Goal: Transaction & Acquisition: Purchase product/service

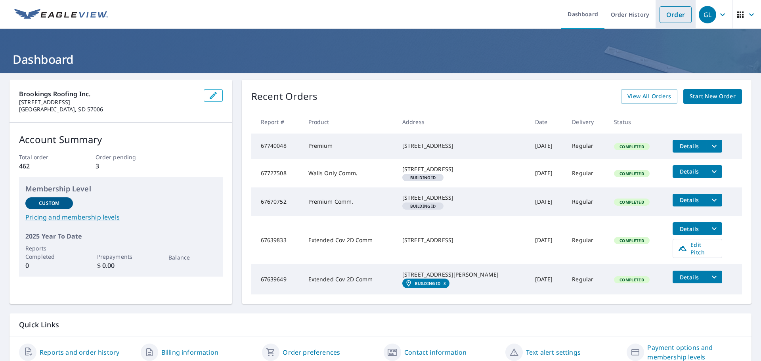
click at [660, 19] on link "Order" at bounding box center [675, 14] width 32 height 17
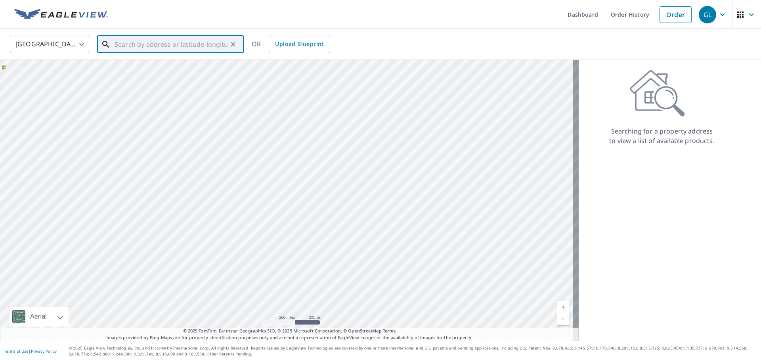
click at [175, 46] on input "text" at bounding box center [171, 44] width 113 height 22
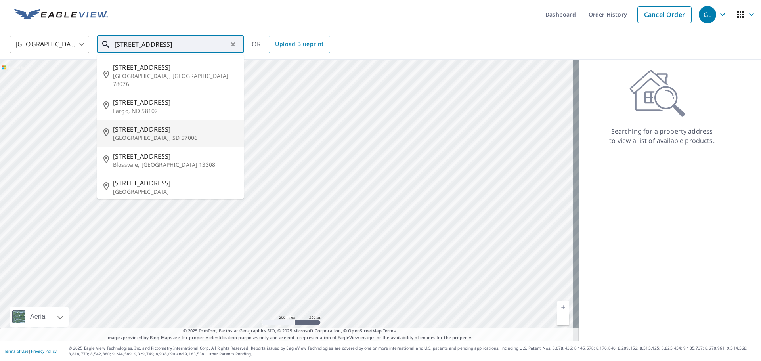
click at [158, 124] on span "[STREET_ADDRESS]" at bounding box center [175, 129] width 124 height 10
type input "[STREET_ADDRESS]"
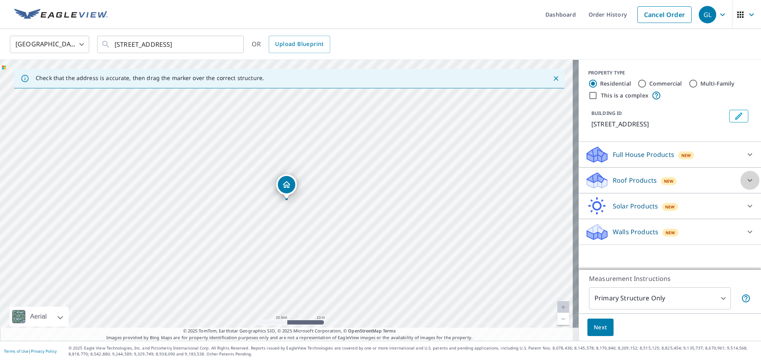
click at [745, 177] on icon at bounding box center [750, 181] width 10 height 10
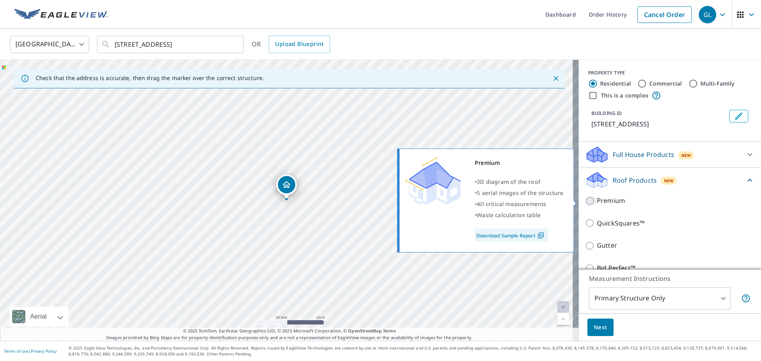
click at [585, 199] on input "Premium" at bounding box center [591, 201] width 12 height 10
checkbox input "true"
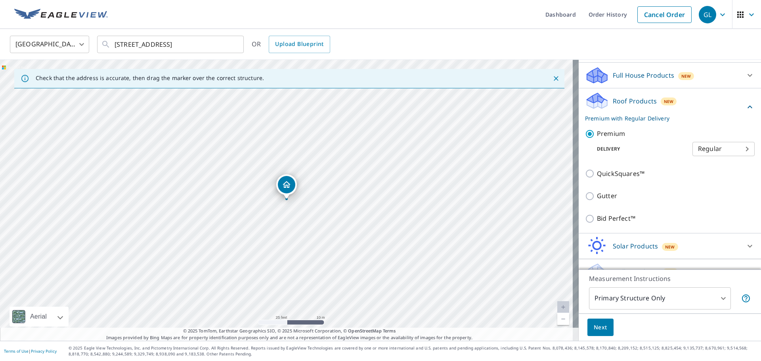
scroll to position [95, 0]
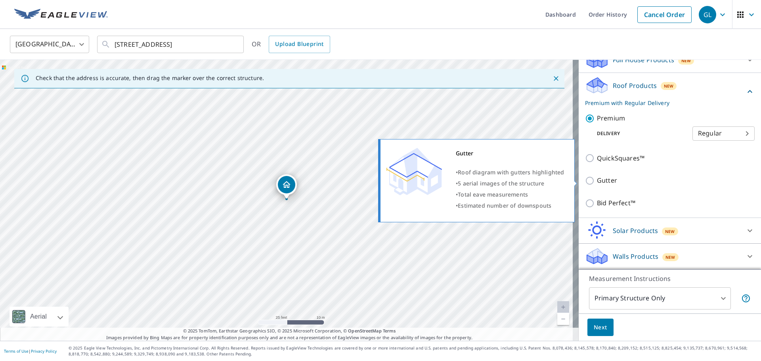
click at [585, 180] on input "Gutter" at bounding box center [591, 181] width 12 height 10
checkbox input "true"
type input "1"
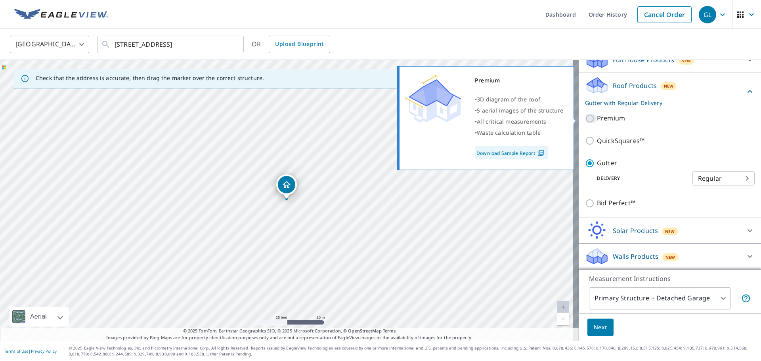
click at [585, 117] on input "Premium" at bounding box center [591, 119] width 12 height 10
checkbox input "true"
checkbox input "false"
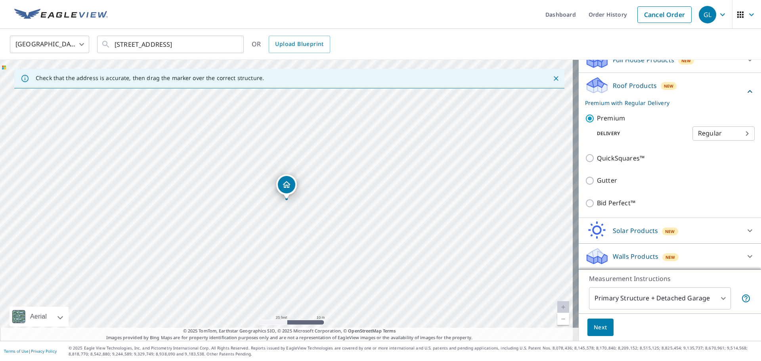
click at [710, 302] on body "GL GL Dashboard Order History Cancel Order GL [GEOGRAPHIC_DATA] [GEOGRAPHIC_DAT…" at bounding box center [380, 180] width 761 height 361
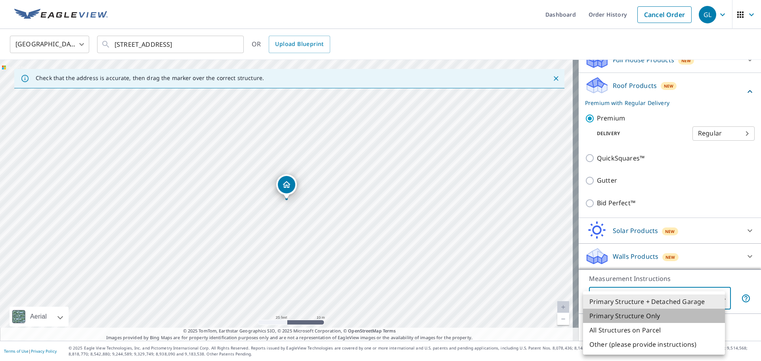
click at [661, 317] on li "Primary Structure Only" at bounding box center [654, 316] width 142 height 14
type input "2"
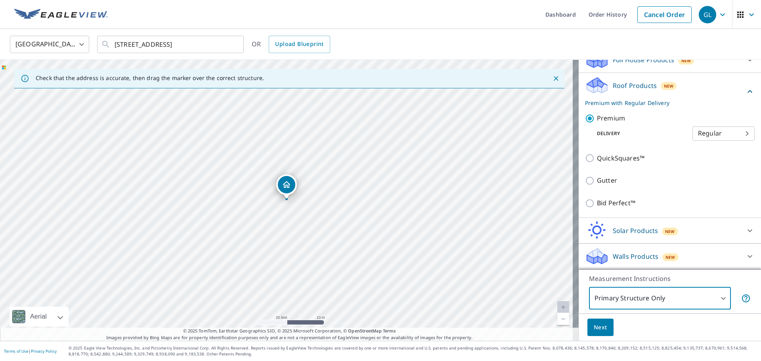
click at [594, 328] on span "Next" at bounding box center [600, 328] width 13 height 10
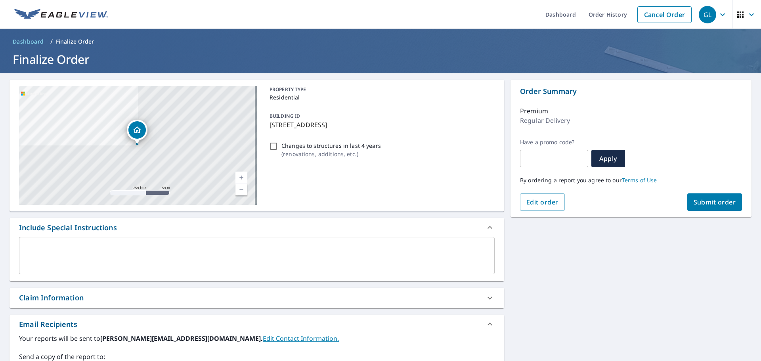
click at [698, 200] on span "Submit order" at bounding box center [714, 202] width 42 height 9
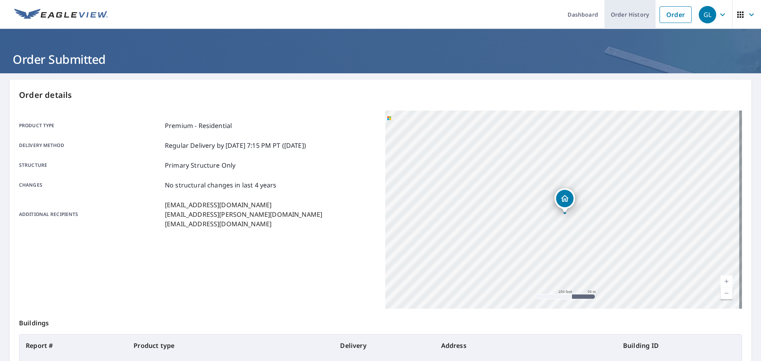
drag, startPoint x: 635, startPoint y: 13, endPoint x: 628, endPoint y: 21, distance: 10.7
click at [635, 13] on link "Order History" at bounding box center [629, 14] width 51 height 29
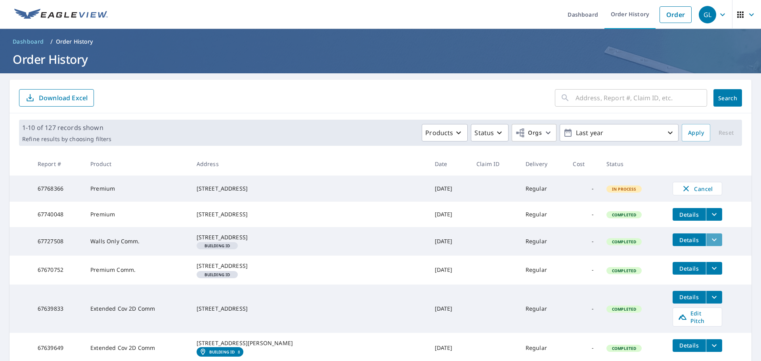
click at [709, 244] on icon "filesDropdownBtn-67727508" at bounding box center [714, 240] width 10 height 10
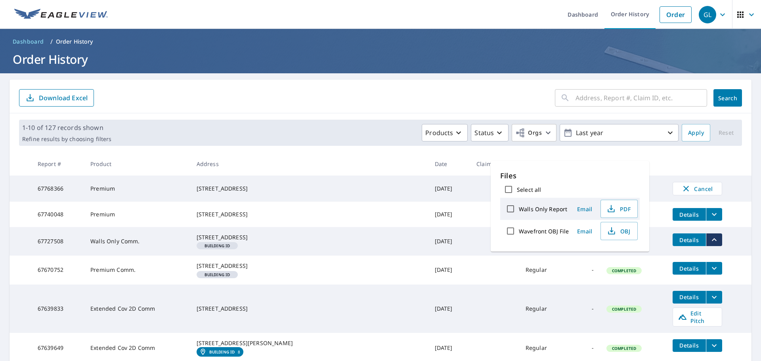
click at [519, 284] on td "Regular" at bounding box center [543, 270] width 48 height 29
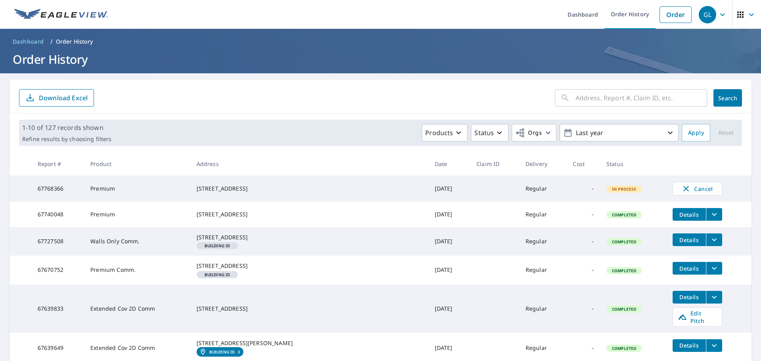
click at [709, 273] on icon "filesDropdownBtn-67670752" at bounding box center [714, 268] width 10 height 10
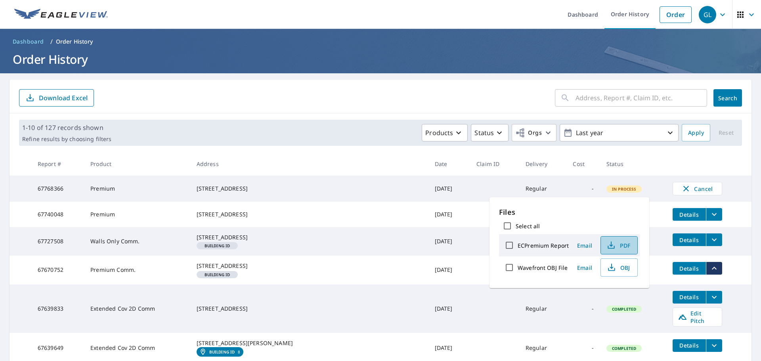
click at [616, 247] on span "PDF" at bounding box center [617, 246] width 25 height 10
click at [619, 243] on span "PDF" at bounding box center [617, 246] width 25 height 10
click at [428, 256] on td "[DATE]" at bounding box center [449, 241] width 42 height 29
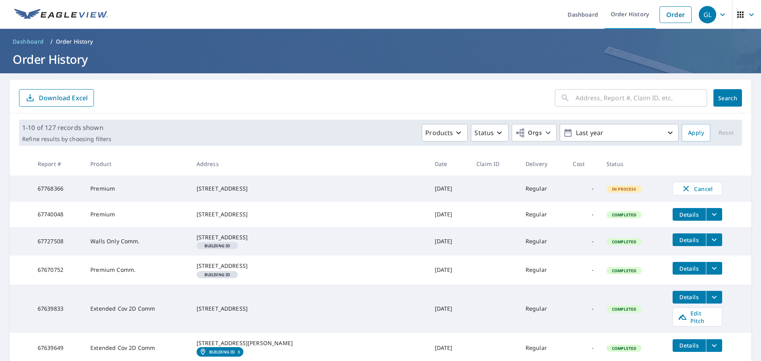
click at [709, 244] on icon "filesDropdownBtn-67727508" at bounding box center [714, 240] width 10 height 10
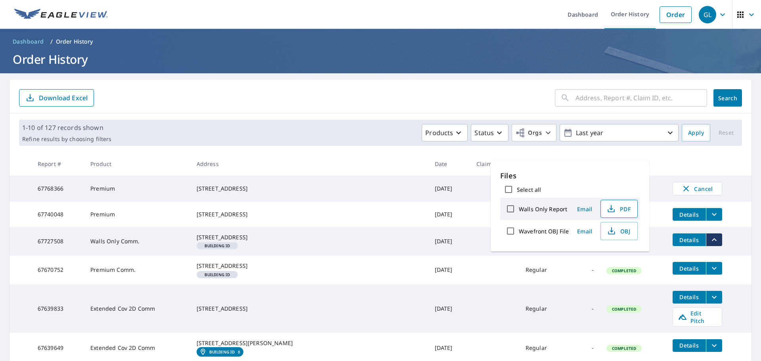
click at [621, 208] on span "PDF" at bounding box center [617, 209] width 25 height 10
